Goal: Information Seeking & Learning: Learn about a topic

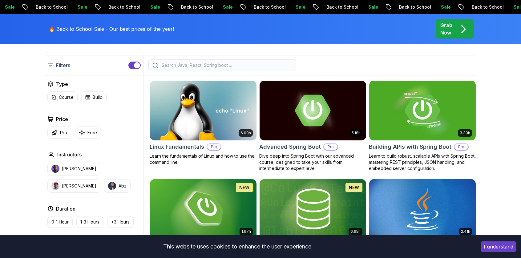
scroll to position [246, 0]
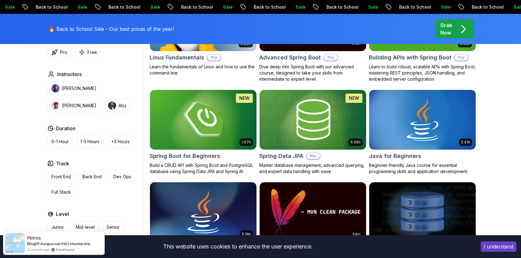
drag, startPoint x: 66, startPoint y: 176, endPoint x: 89, endPoint y: 194, distance: 29.5
click at [90, 194] on div "Front End Back End Dev Ops Full Stack" at bounding box center [93, 184] width 93 height 27
click at [63, 190] on p "Full Stack" at bounding box center [60, 192] width 19 height 6
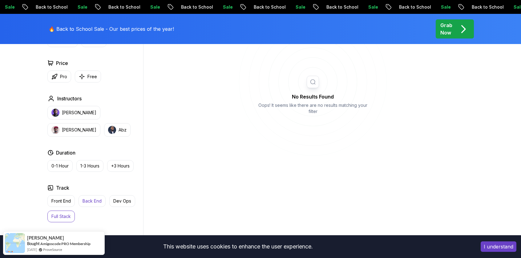
click at [92, 202] on p "Back End" at bounding box center [91, 201] width 19 height 6
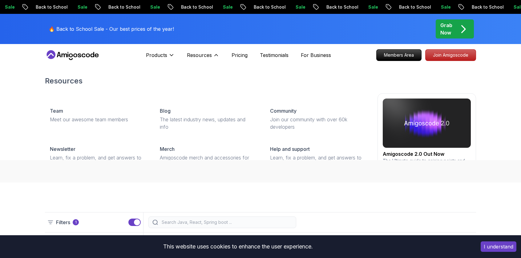
click at [186, 53] on div "Products Resources Resources Team Meet our awesome team members Blog The latest…" at bounding box center [182, 55] width 73 height 12
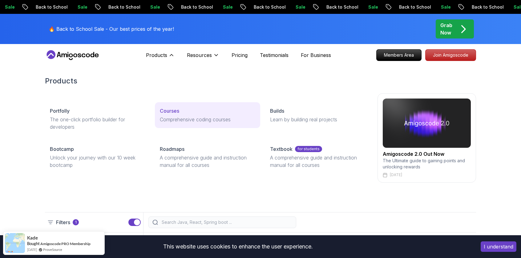
click at [174, 109] on p "Courses" at bounding box center [169, 110] width 19 height 7
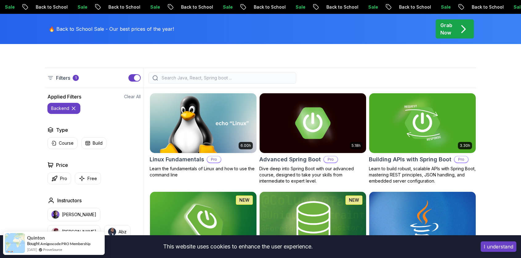
scroll to position [154, 0]
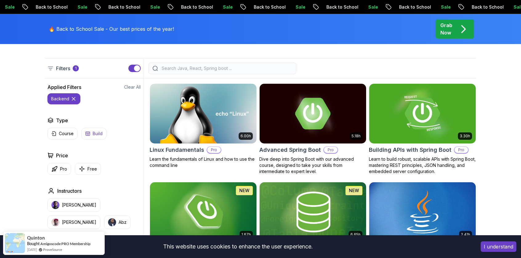
click at [90, 135] on button "Build" at bounding box center [93, 134] width 25 height 12
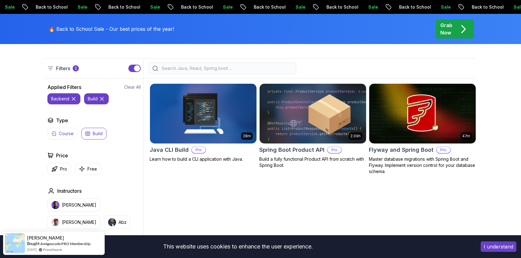
click at [58, 134] on button "Course" at bounding box center [62, 134] width 30 height 12
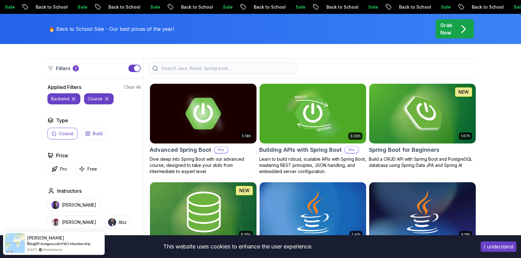
click at [84, 134] on button "Build" at bounding box center [93, 134] width 25 height 12
